Goal: Check status: Check status

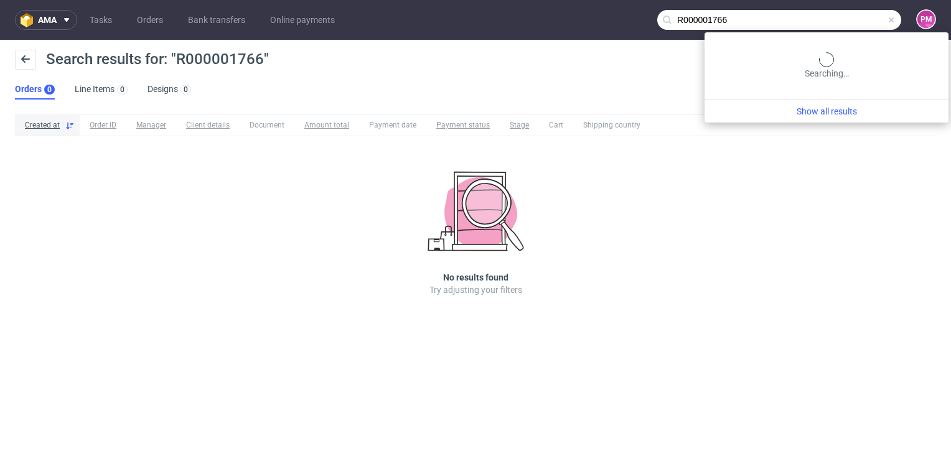
drag, startPoint x: 878, startPoint y: 19, endPoint x: 673, endPoint y: 21, distance: 205.9
click at [682, 21] on nav "ama Tasks Orders Bank transfers Online payments R000001766 PM" at bounding box center [475, 20] width 951 height 40
paste input "544837122"
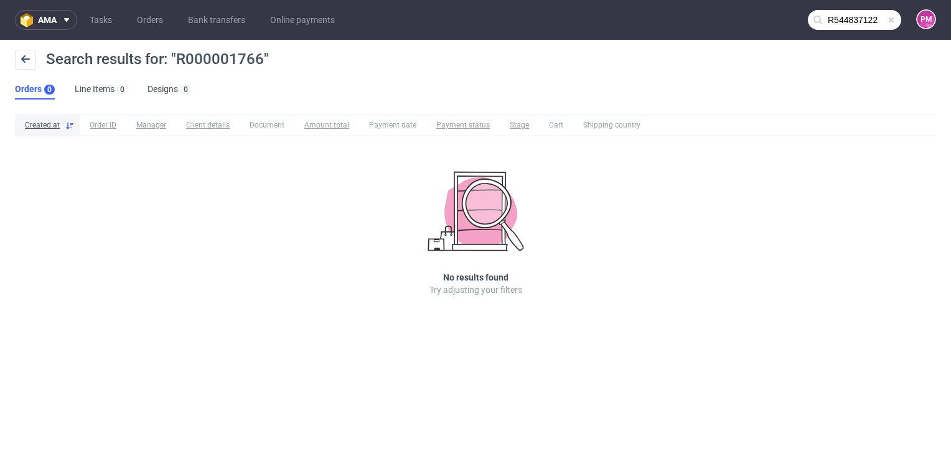
type input "R544837122"
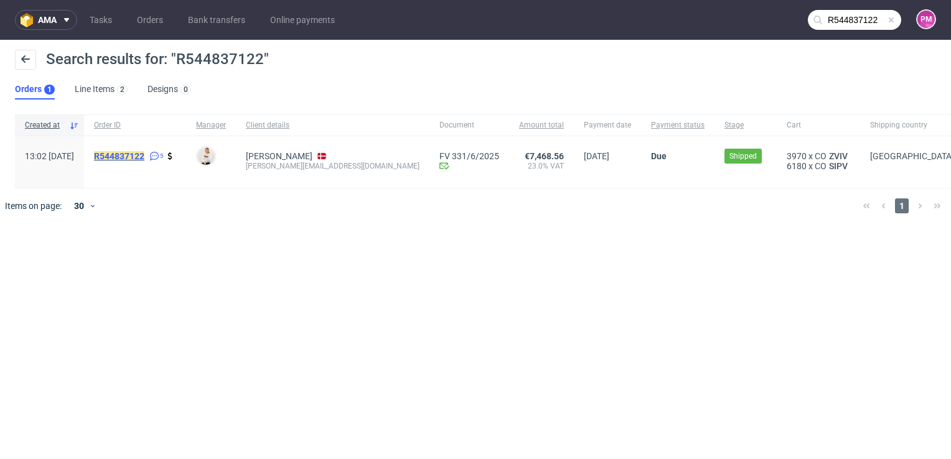
click at [133, 158] on mark "R544837122" at bounding box center [119, 156] width 50 height 10
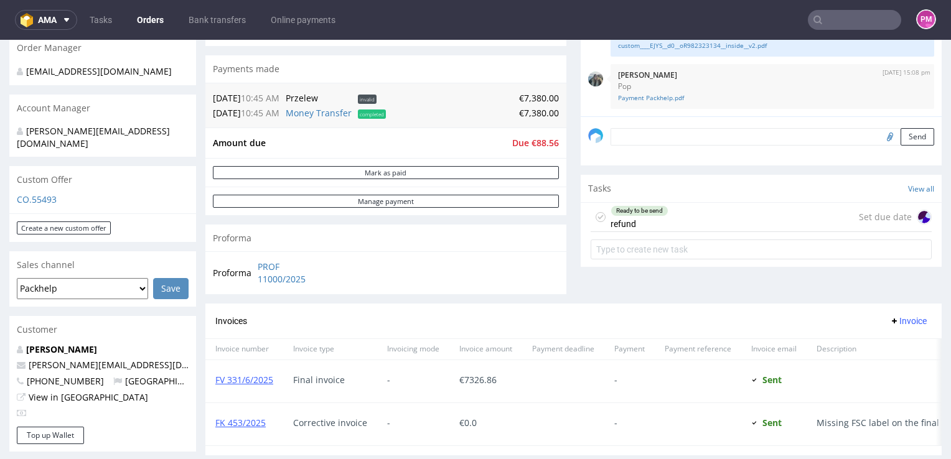
scroll to position [373, 0]
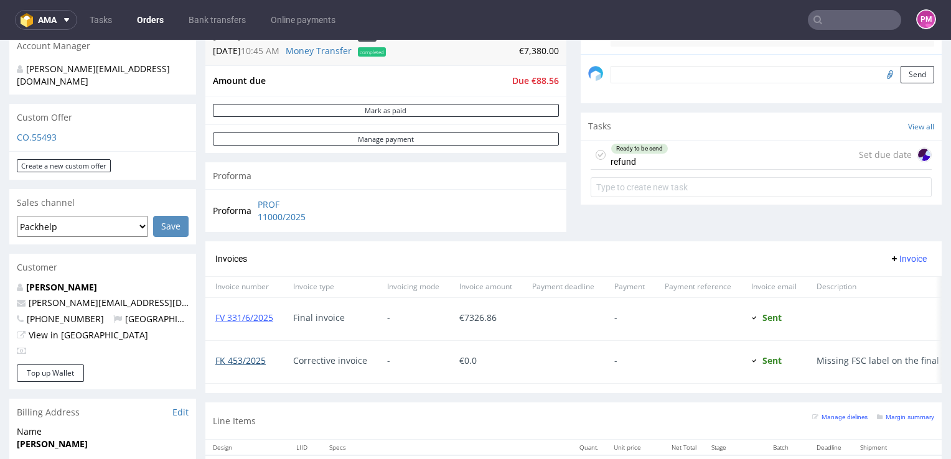
click at [238, 358] on link "FK 453/2025" at bounding box center [240, 361] width 50 height 12
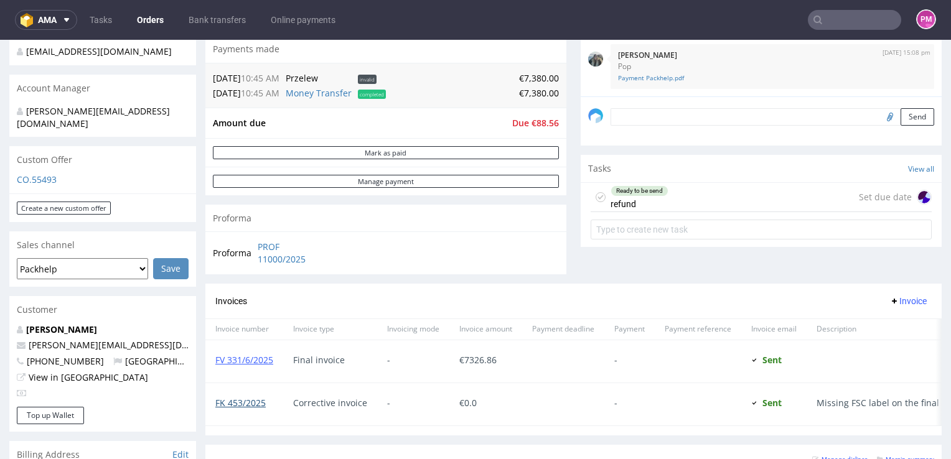
scroll to position [311, 0]
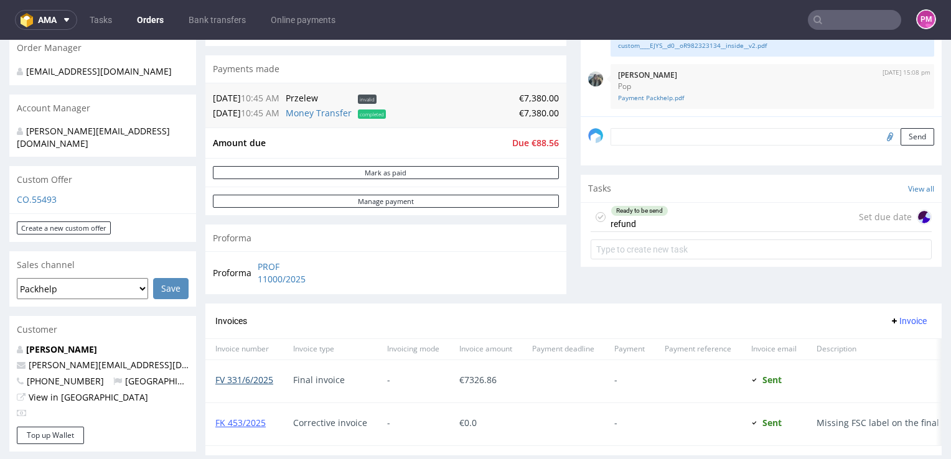
click at [261, 379] on link "FV 331/6/2025" at bounding box center [244, 380] width 58 height 12
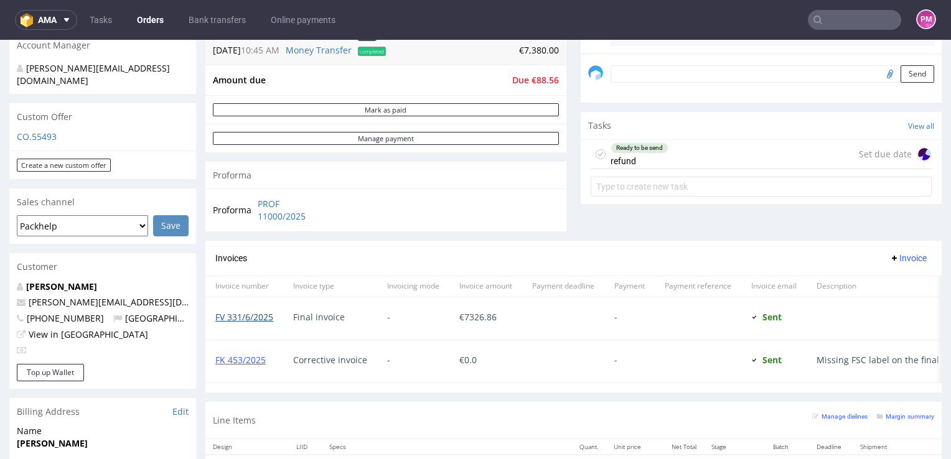
scroll to position [373, 0]
click at [267, 215] on link "PROF 11000/2025" at bounding box center [294, 210] width 72 height 24
